Goal: Use online tool/utility: Utilize a website feature to perform a specific function

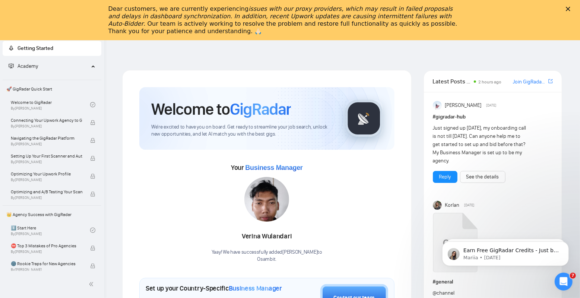
click at [198, 19] on icon "issues with our proxy providers, which may result in failed proposals and delay…" at bounding box center [280, 16] width 345 height 22
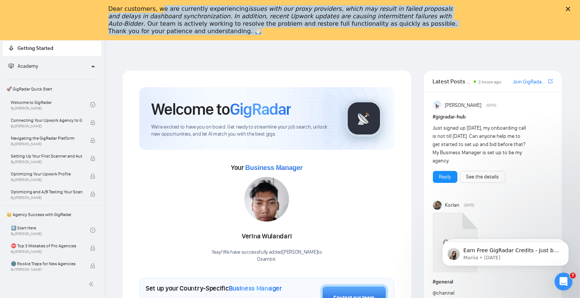
drag, startPoint x: 160, startPoint y: 6, endPoint x: 325, endPoint y: 34, distance: 167.4
click at [325, 34] on div "Dear customers, we are currently experiencing issues with our proxy providers, …" at bounding box center [284, 20] width 352 height 30
drag, startPoint x: 328, startPoint y: 34, endPoint x: 108, endPoint y: 10, distance: 220.4
click at [108, 10] on div "Dear customers, we are currently experiencing issues with our proxy providers, …" at bounding box center [290, 20] width 580 height 34
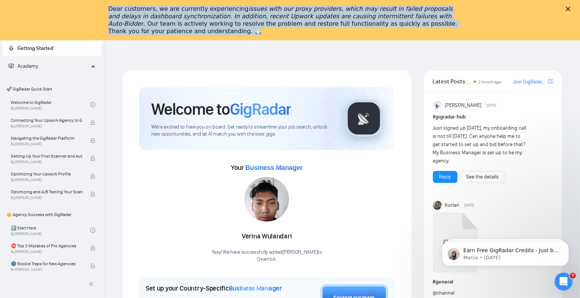
click at [108, 10] on div "Dear customers, we are currently experiencing issues with our proxy providers, …" at bounding box center [290, 20] width 580 height 34
drag, startPoint x: 106, startPoint y: 10, endPoint x: 240, endPoint y: 31, distance: 135.0
click at [240, 31] on div "Dear customers, we are currently experiencing issues with our proxy providers, …" at bounding box center [290, 20] width 580 height 34
click at [240, 31] on div "Dear customers, we are currently experiencing issues with our proxy providers, …" at bounding box center [284, 20] width 352 height 30
drag, startPoint x: 245, startPoint y: 30, endPoint x: 112, endPoint y: 11, distance: 134.1
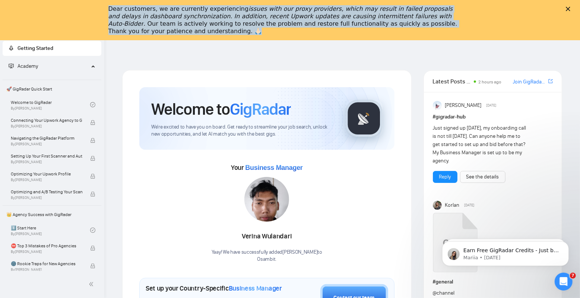
click at [112, 11] on div "Dear customers, we are currently experiencing issues with our proxy providers, …" at bounding box center [284, 20] width 352 height 30
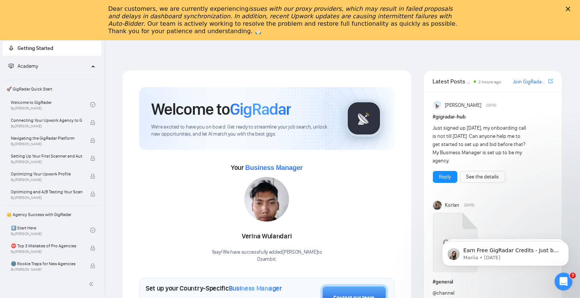
click at [510, 4] on div "Dear customers, we are currently experiencing issues with our proxy providers, …" at bounding box center [290, 20] width 580 height 34
click at [510, 8] on icon "Close" at bounding box center [568, 9] width 4 height 4
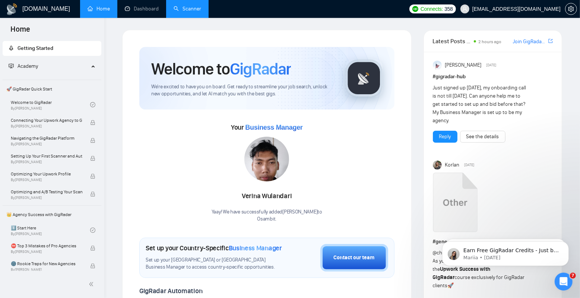
click at [174, 7] on link "Scanner" at bounding box center [188, 9] width 28 height 6
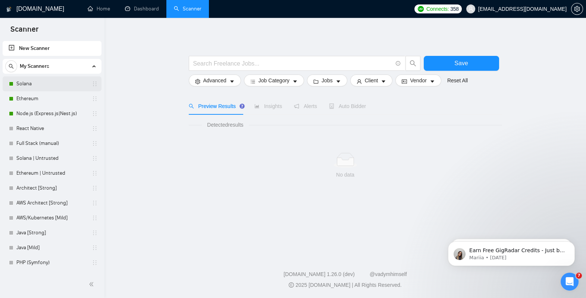
click at [35, 85] on link "Solana" at bounding box center [51, 83] width 71 height 15
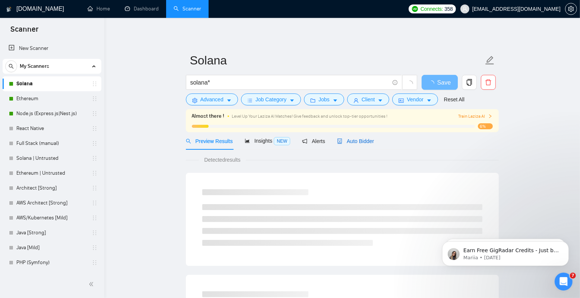
click at [366, 141] on span "Auto Bidder" at bounding box center [355, 141] width 37 height 6
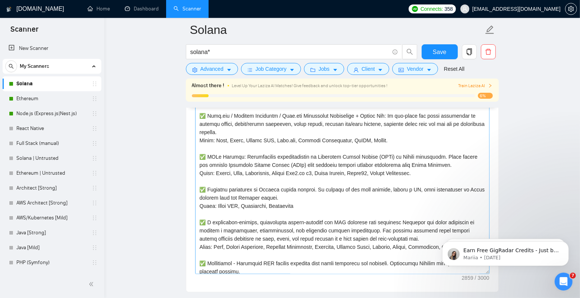
scroll to position [51, 0]
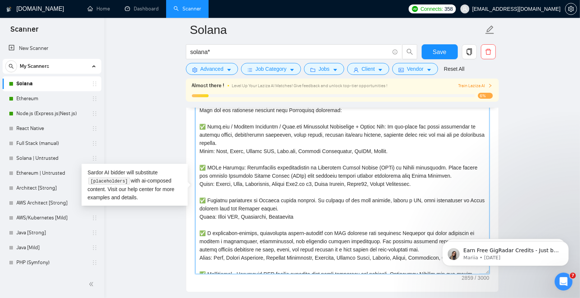
drag, startPoint x: 207, startPoint y: 124, endPoint x: 289, endPoint y: 167, distance: 92.7
click at [289, 167] on textarea "Cover letter template:" at bounding box center [342, 191] width 295 height 168
click at [291, 163] on textarea "Cover letter template:" at bounding box center [342, 191] width 295 height 168
click at [296, 156] on textarea "Cover letter template:" at bounding box center [342, 191] width 295 height 168
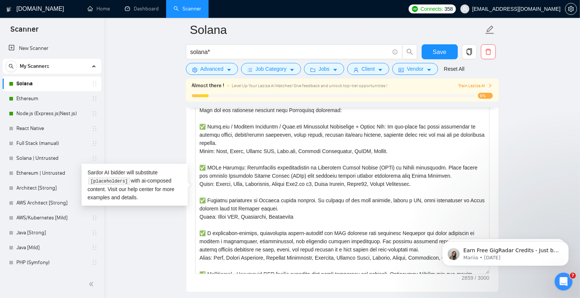
click at [158, 143] on main "[PERSON_NAME]* Save Advanced Job Category Jobs Client Vendor Reset All Almost t…" at bounding box center [342, 251] width 452 height 2105
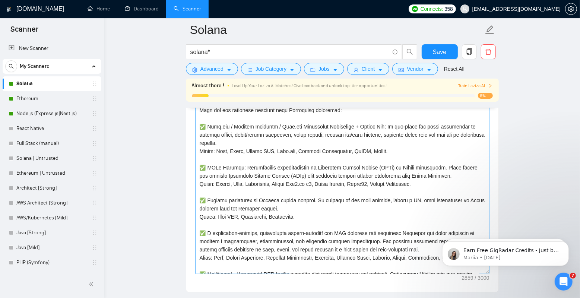
scroll to position [213, 0]
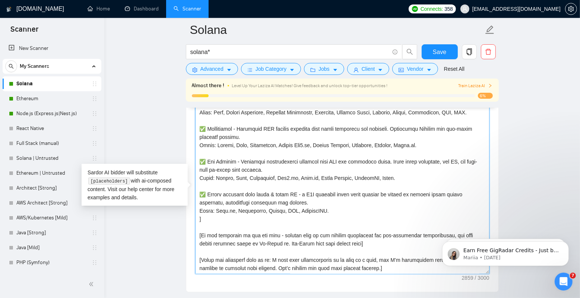
drag, startPoint x: 272, startPoint y: 261, endPoint x: 382, endPoint y: 260, distance: 109.6
click at [382, 260] on textarea "Cover letter template:" at bounding box center [342, 191] width 295 height 168
click at [382, 258] on textarea "Cover letter template:" at bounding box center [342, 191] width 295 height 168
drag, startPoint x: 382, startPoint y: 260, endPoint x: 274, endPoint y: 259, distance: 108.1
click at [274, 259] on textarea "Cover letter template:" at bounding box center [342, 191] width 295 height 168
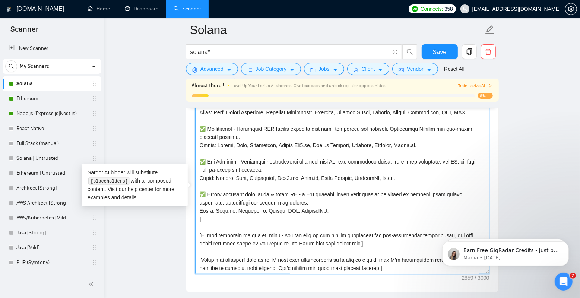
drag, startPoint x: 274, startPoint y: 259, endPoint x: 382, endPoint y: 257, distance: 108.1
click at [382, 257] on textarea "Cover letter template:" at bounding box center [342, 191] width 295 height 168
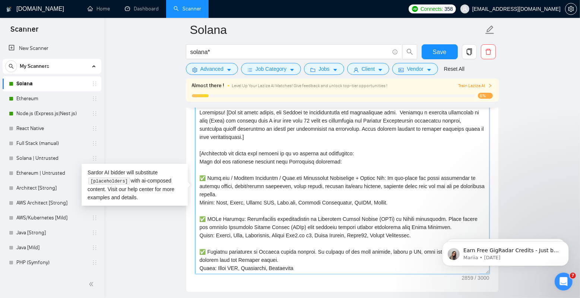
scroll to position [819, 0]
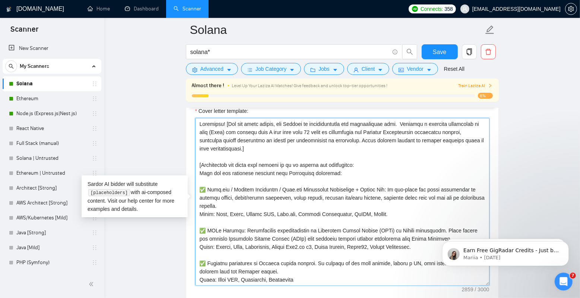
click at [310, 145] on textarea "Cover letter template:" at bounding box center [342, 202] width 295 height 168
click at [306, 155] on textarea "Cover letter template:" at bounding box center [342, 202] width 295 height 168
click at [314, 146] on textarea "Cover letter template:" at bounding box center [342, 202] width 295 height 168
click at [312, 153] on textarea "Cover letter template:" at bounding box center [342, 202] width 295 height 168
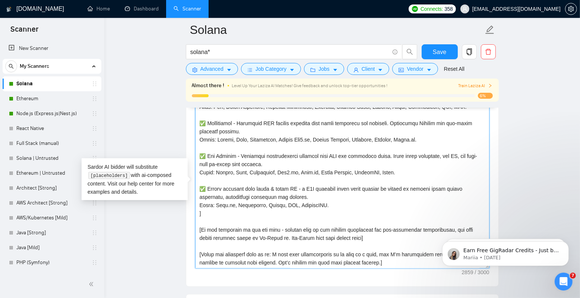
scroll to position [837, 0]
click at [208, 136] on textarea "Cover letter template:" at bounding box center [342, 184] width 295 height 168
click at [208, 150] on textarea "Cover letter template:" at bounding box center [342, 184] width 295 height 168
click at [217, 180] on textarea "Cover letter template:" at bounding box center [342, 184] width 295 height 168
click at [217, 207] on textarea "Cover letter template:" at bounding box center [342, 184] width 295 height 168
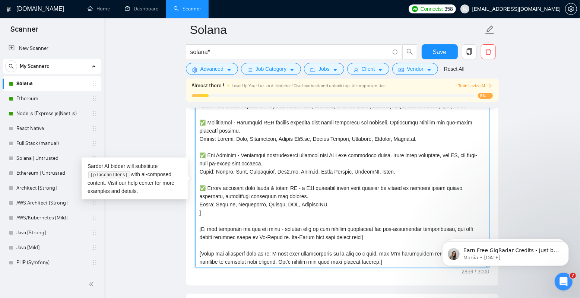
click at [215, 217] on textarea "Cover letter template:" at bounding box center [342, 184] width 295 height 168
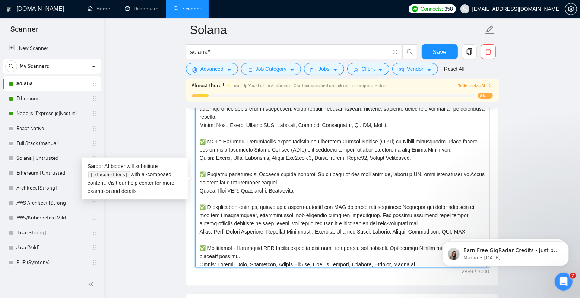
scroll to position [0, 0]
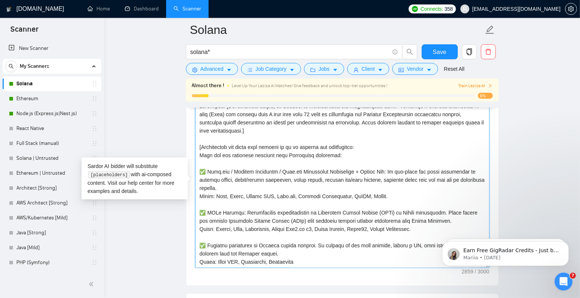
click at [229, 138] on textarea "Cover letter template:" at bounding box center [342, 184] width 295 height 168
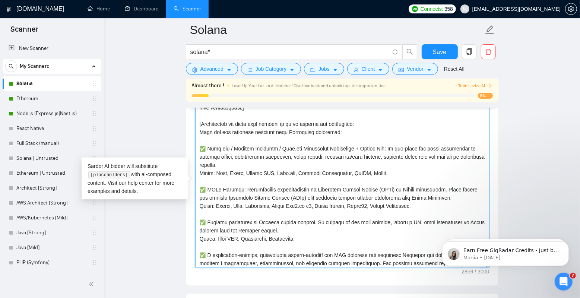
scroll to position [32, 0]
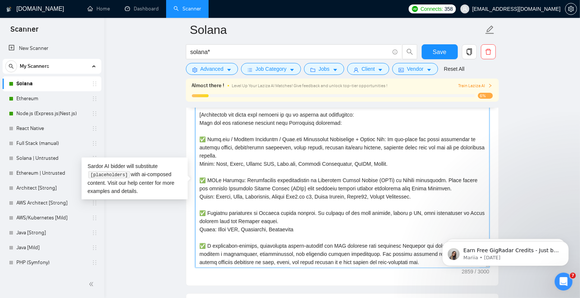
drag, startPoint x: 199, startPoint y: 138, endPoint x: 343, endPoint y: 231, distance: 171.7
click at [343, 231] on textarea "Cover letter template:" at bounding box center [342, 184] width 295 height 168
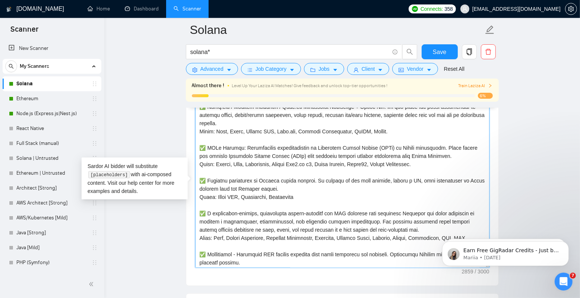
scroll to position [67, 0]
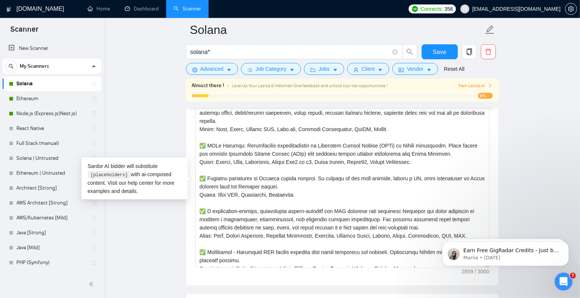
click at [457, 262] on body "Earn Free GigRadar Credits - Just by Sharing Your Story! 💬 Want more credits fo…" at bounding box center [505, 252] width 143 height 46
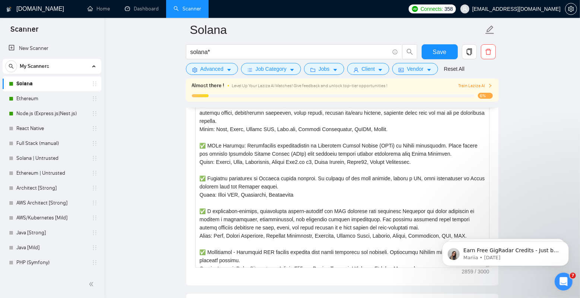
scroll to position [837, 0]
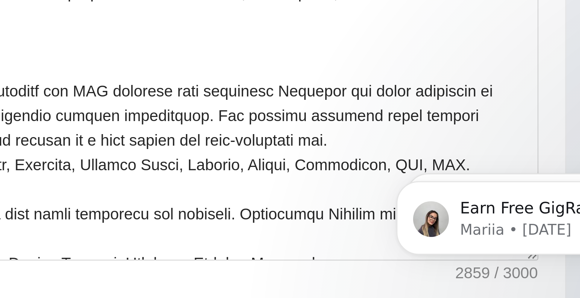
drag, startPoint x: 389, startPoint y: 180, endPoint x: 414, endPoint y: 181, distance: 25.0
click at [414, 181] on body "Earn Free GigRadar Credits - Just by Sharing Your Story! 💬 Want more credits fo…" at bounding box center [437, 160] width 143 height 46
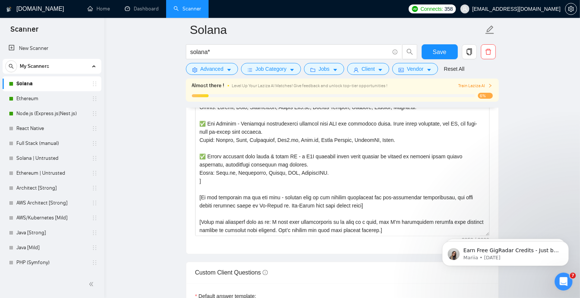
scroll to position [872, 0]
